Goal: Task Accomplishment & Management: Manage account settings

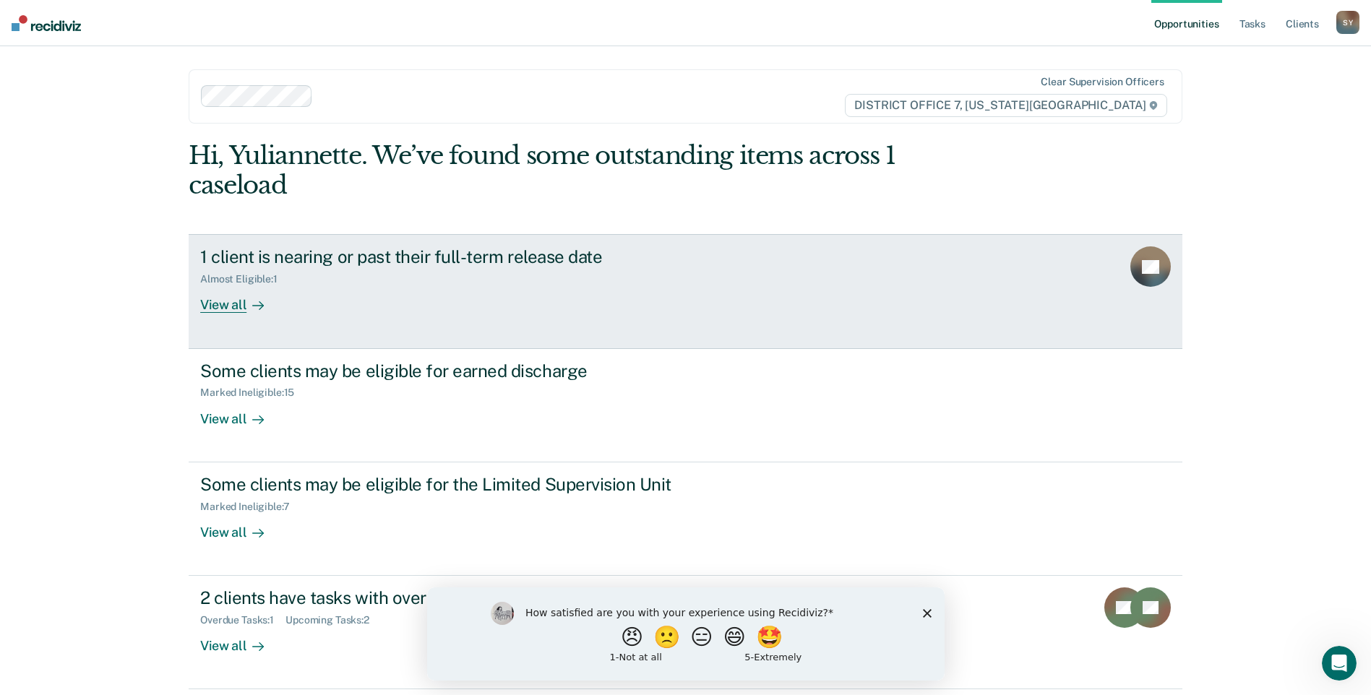
click at [260, 290] on div "View all" at bounding box center [240, 299] width 81 height 28
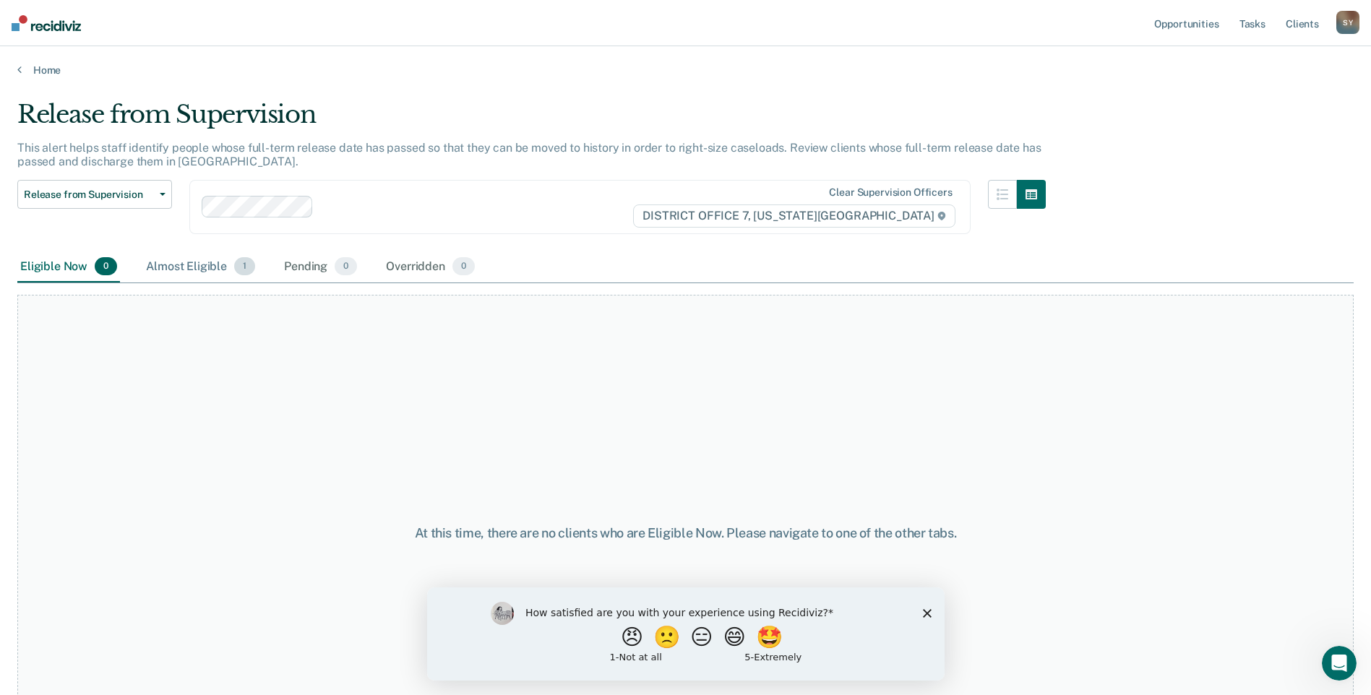
click at [235, 271] on span "1" at bounding box center [244, 266] width 21 height 19
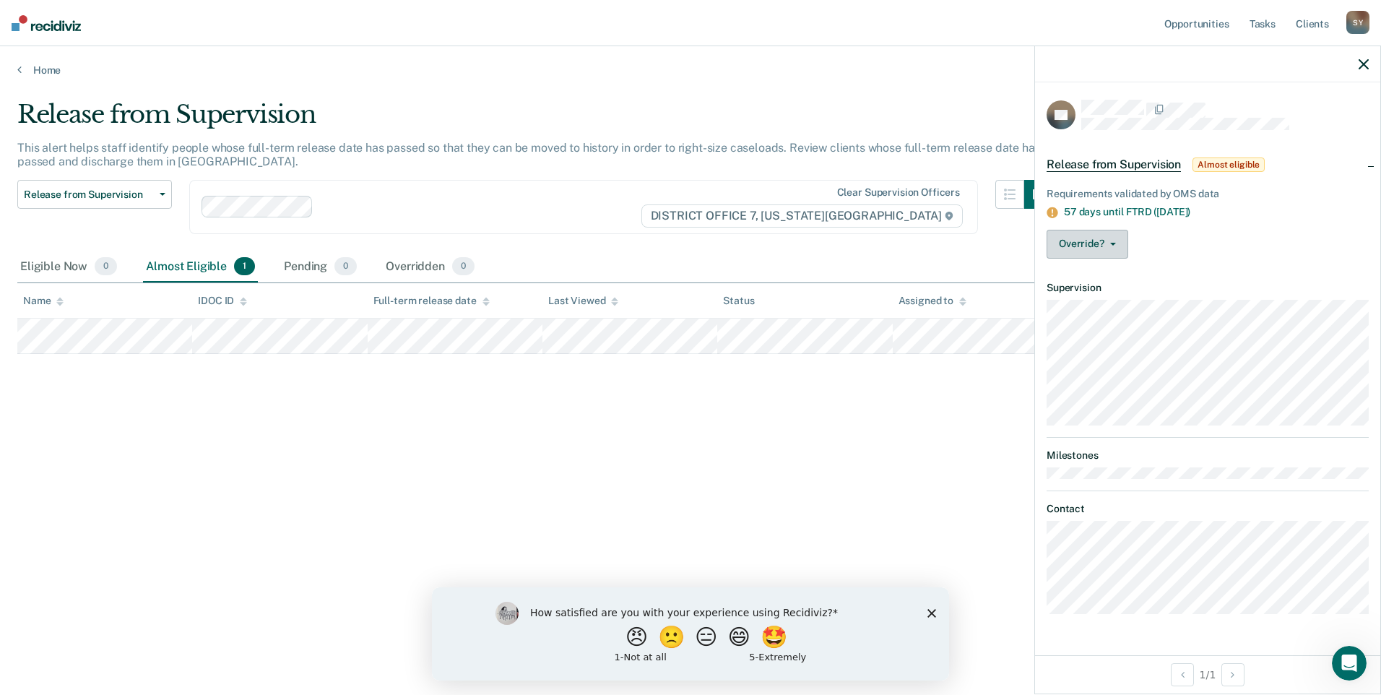
click at [1094, 254] on button "Override?" at bounding box center [1088, 244] width 82 height 29
click at [1124, 316] on article "KF Release from Supervision Almost eligible Requirements validated by OMS data …" at bounding box center [1208, 357] width 322 height 514
click at [1112, 261] on div "Requirements validated by OMS data 57 days until FTRD ([DATE]) Override? [PERSO…" at bounding box center [1207, 221] width 345 height 100
click at [1111, 243] on icon "button" at bounding box center [1113, 244] width 6 height 3
click at [1105, 303] on button "[PERSON_NAME]" at bounding box center [1116, 301] width 139 height 23
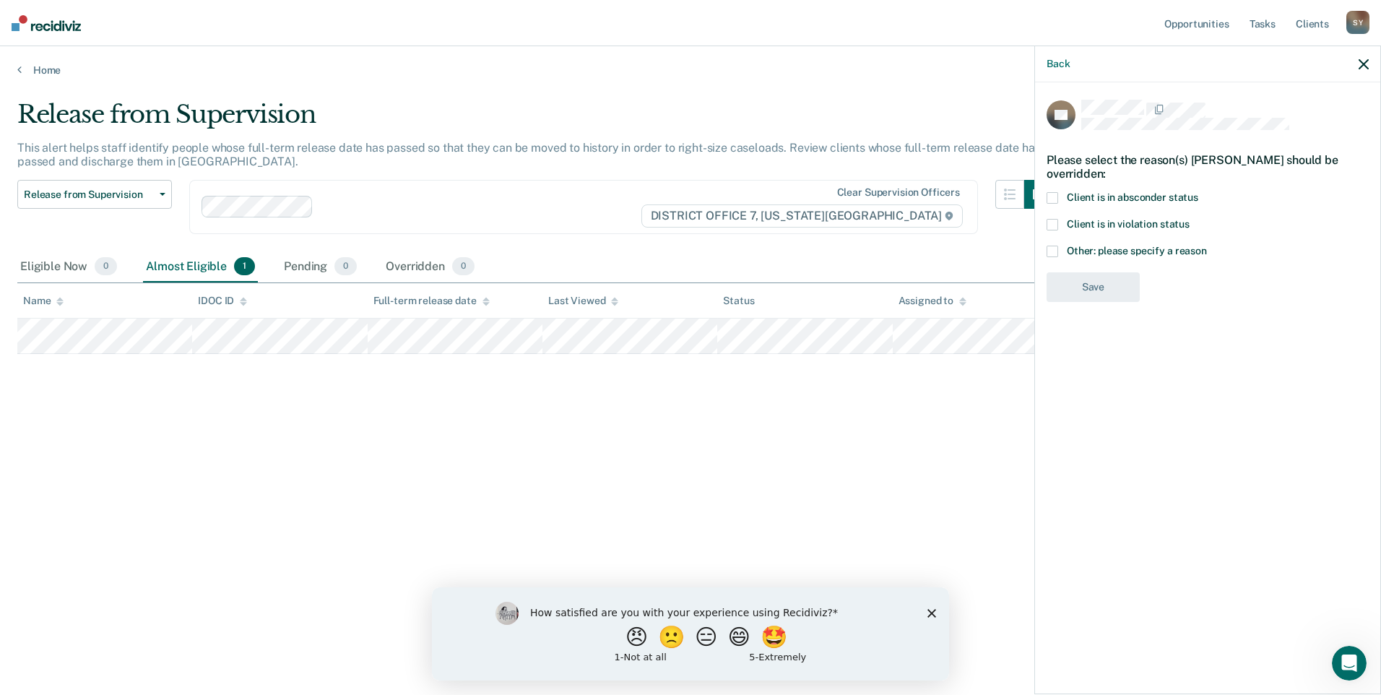
click at [1048, 246] on span at bounding box center [1053, 252] width 12 height 12
click at [1207, 246] on input "Other: please specify a reason" at bounding box center [1207, 246] width 0 height 0
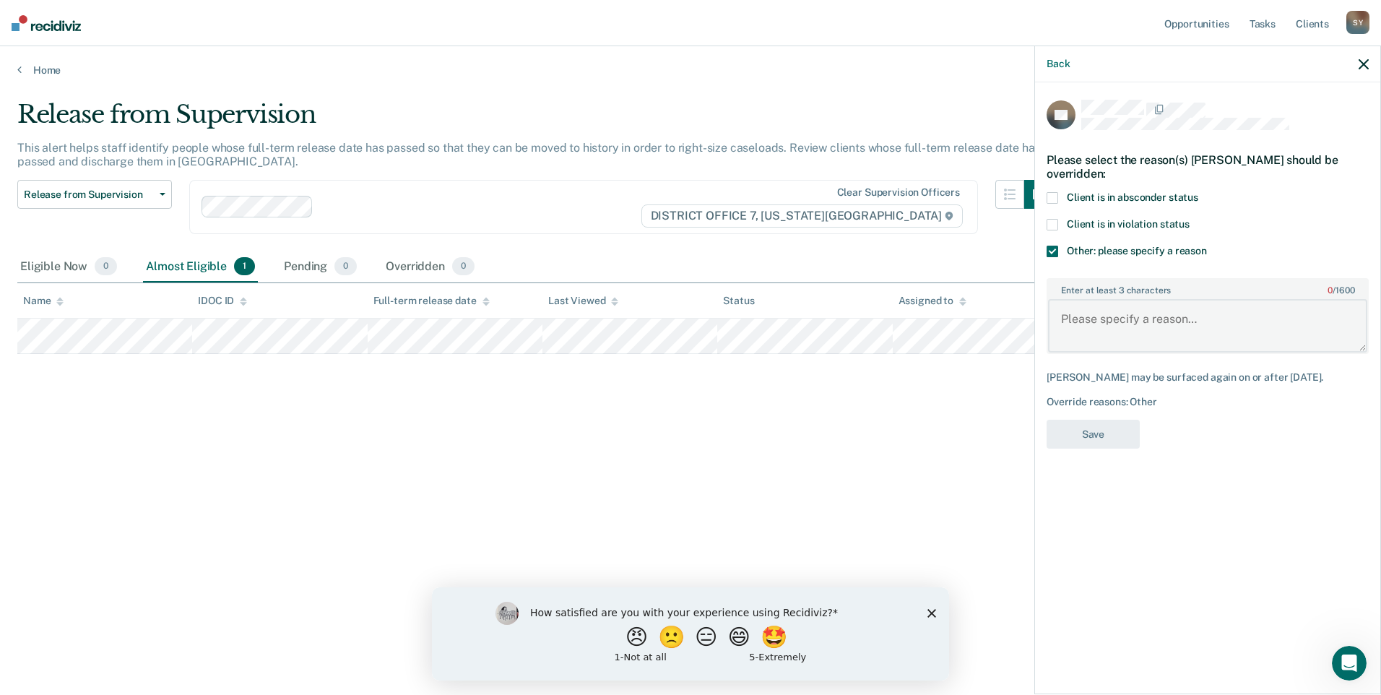
click at [1077, 300] on textarea "Enter at least 3 characters 0 / 1600" at bounding box center [1207, 325] width 319 height 53
type textarea "drug court"
click at [1100, 420] on button "Save" at bounding box center [1093, 435] width 93 height 30
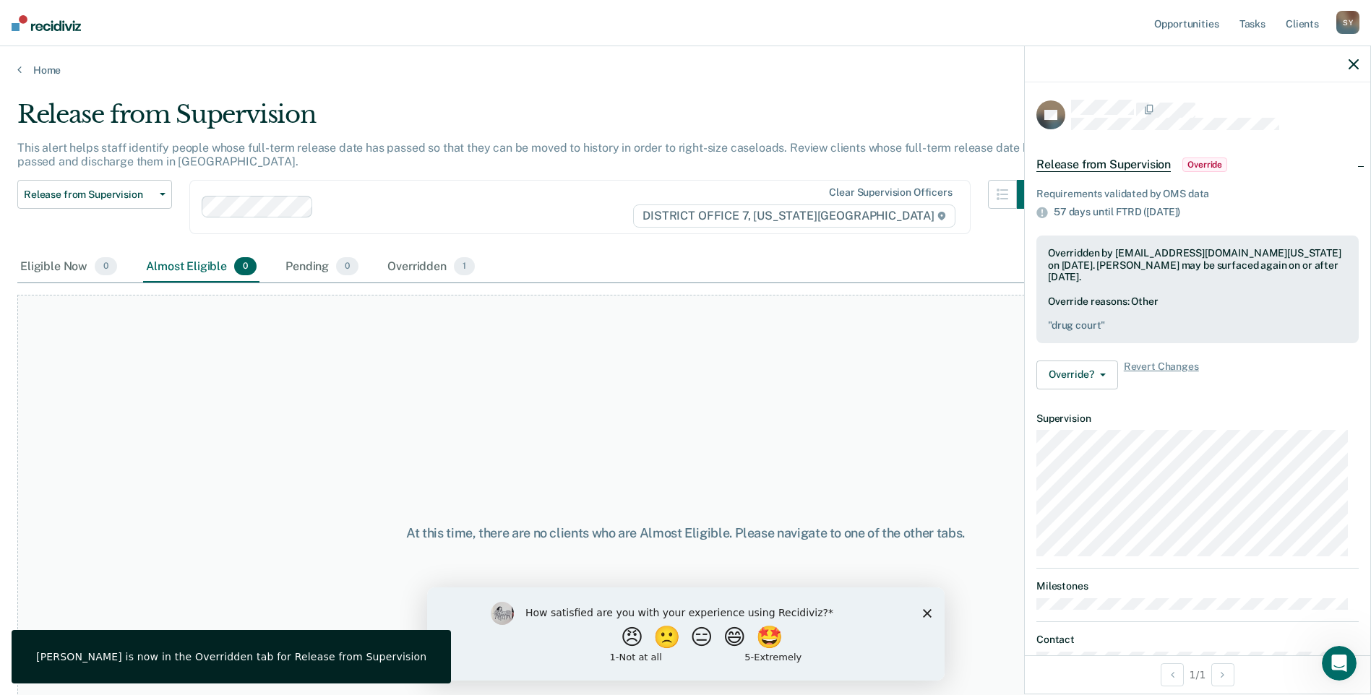
click at [1358, 72] on div at bounding box center [1196, 64] width 345 height 36
click at [1352, 66] on icon "button" at bounding box center [1353, 64] width 10 height 10
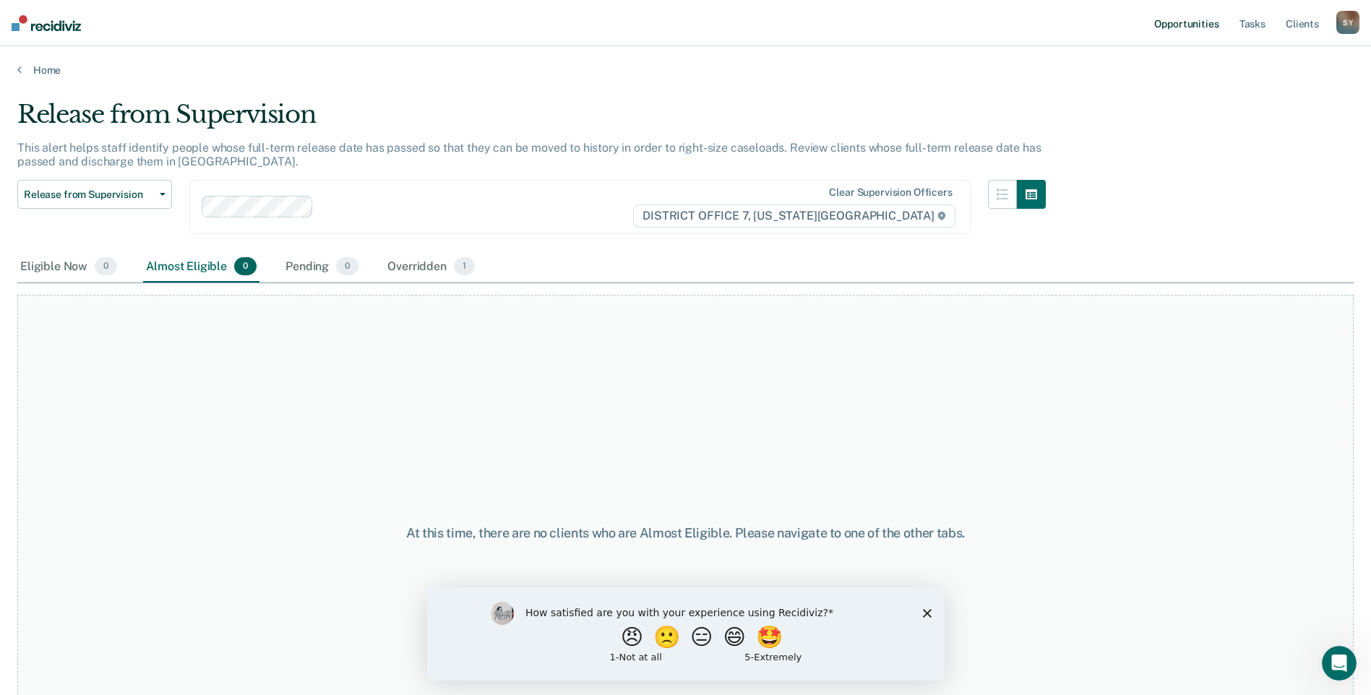
click at [1183, 22] on link "Opportunities" at bounding box center [1186, 23] width 70 height 46
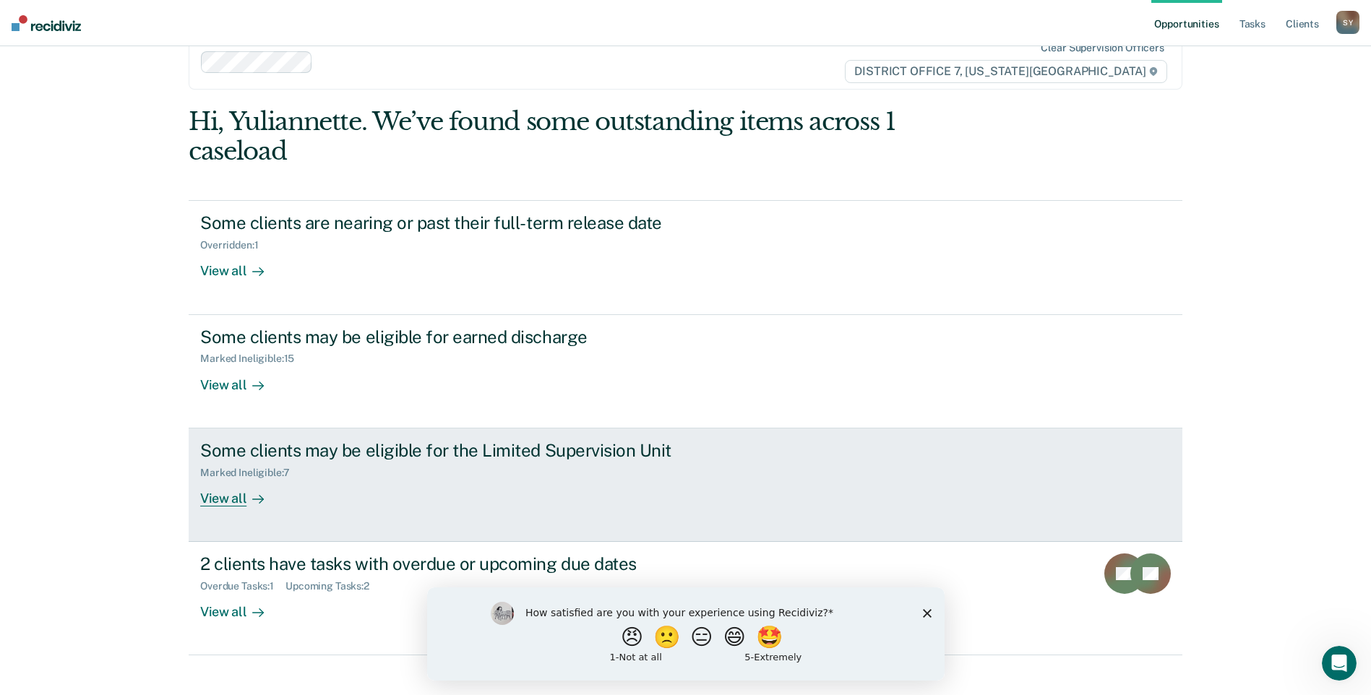
scroll to position [52, 0]
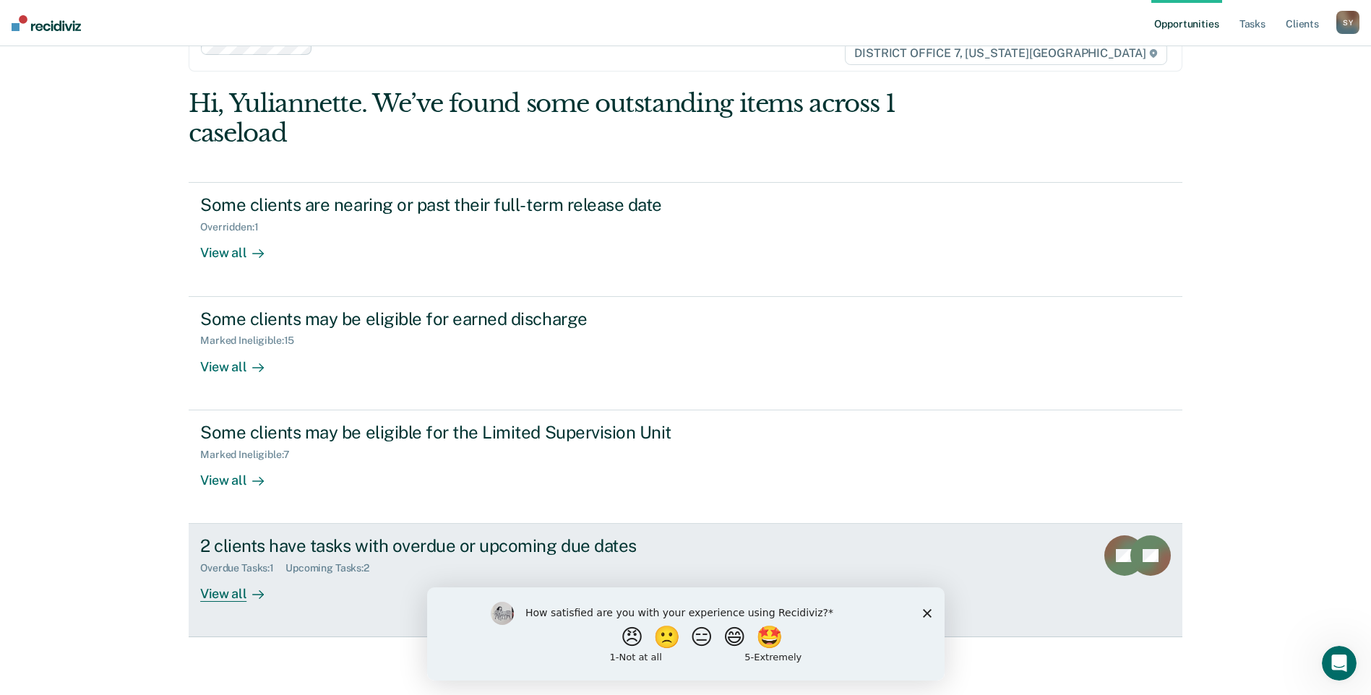
click at [245, 603] on link "2 clients have tasks with overdue or upcoming due dates Overdue Tasks : 1 Upcom…" at bounding box center [685, 580] width 993 height 113
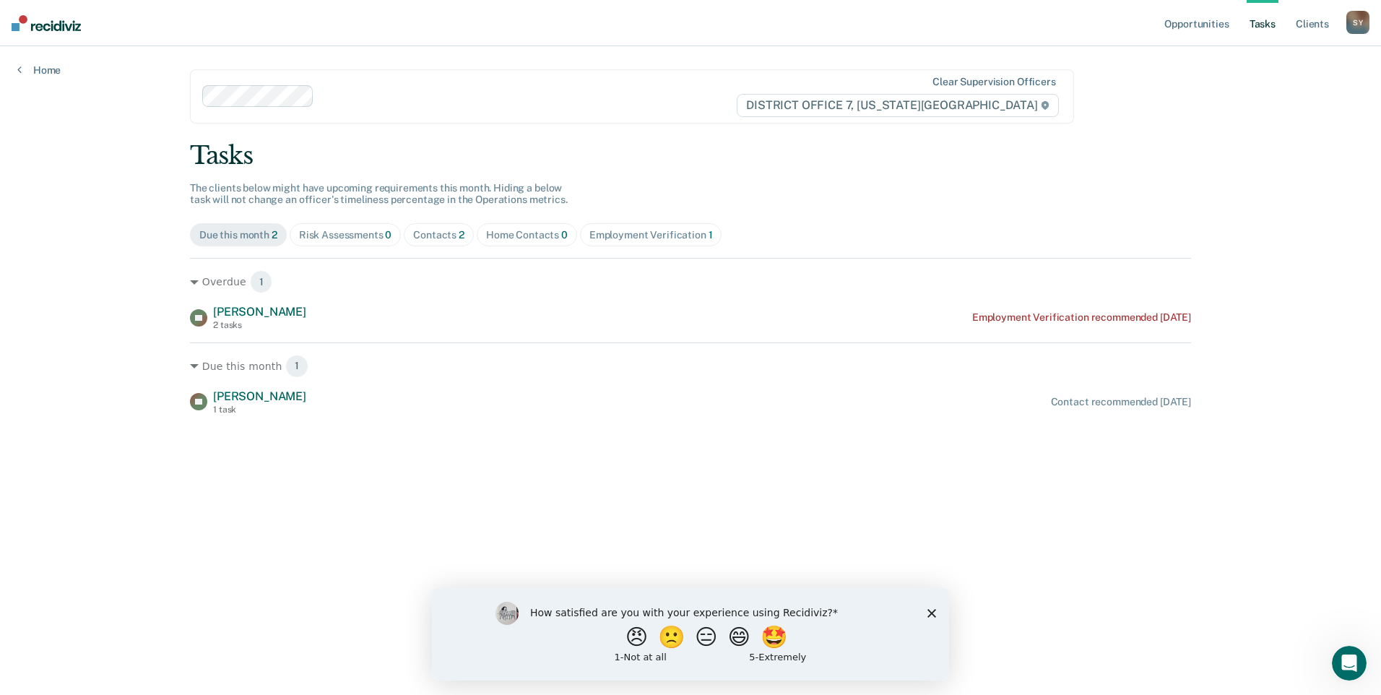
click at [934, 614] on polygon "Close survey" at bounding box center [932, 612] width 9 height 9
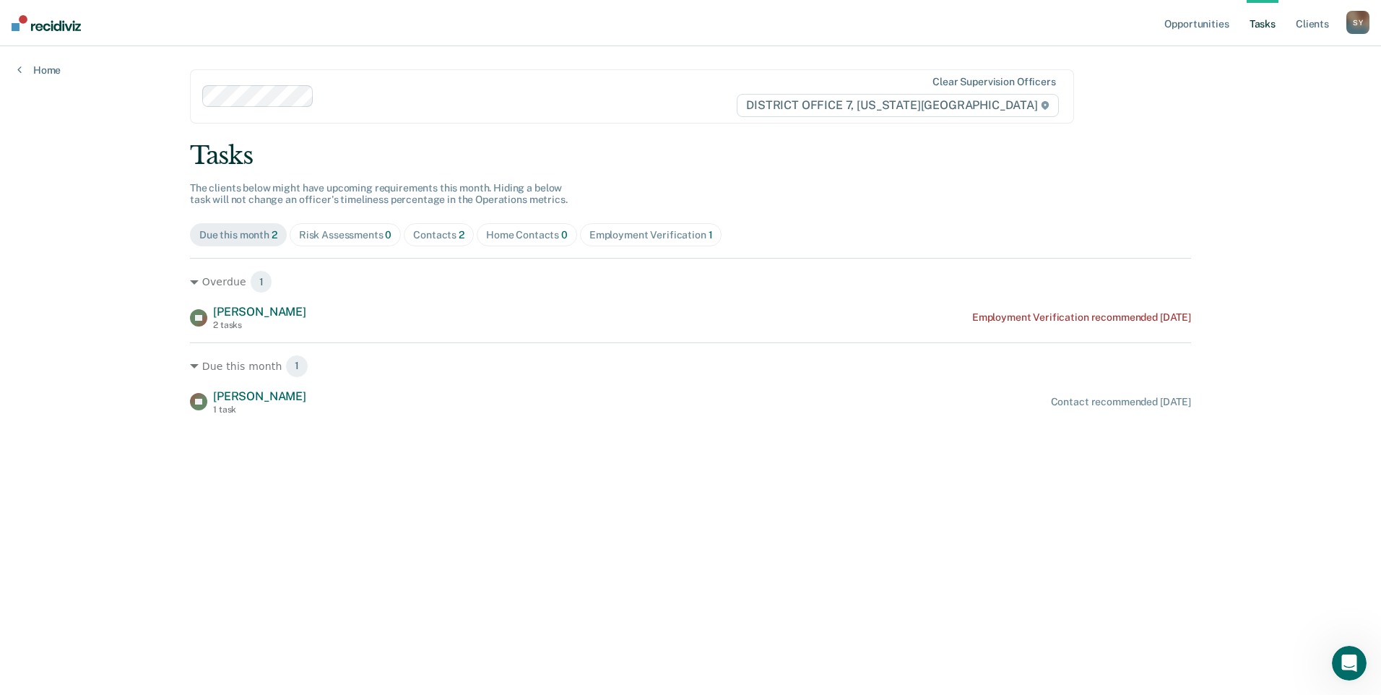
click at [1261, 26] on link "Tasks" at bounding box center [1263, 23] width 32 height 46
click at [467, 242] on span "Contacts 2" at bounding box center [439, 234] width 70 height 23
